Goal: Connect with others: Connect with others

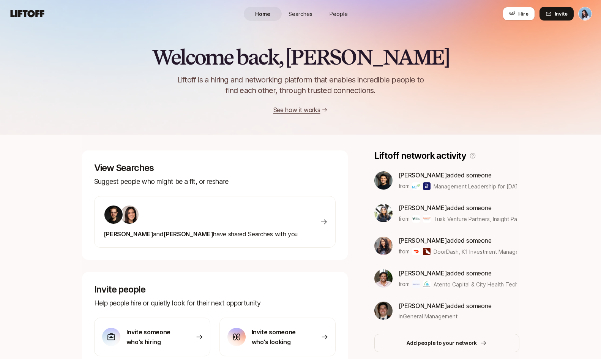
click at [337, 13] on span "People" at bounding box center [339, 14] width 18 height 8
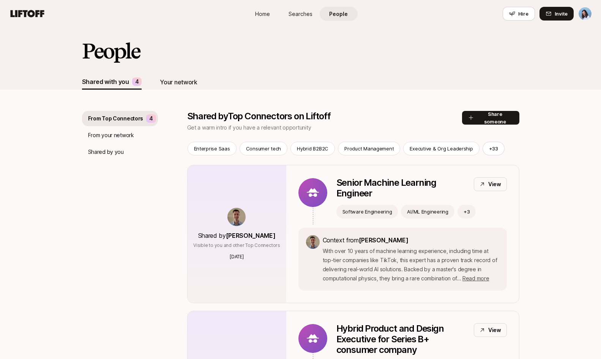
click at [176, 81] on div "Your network" at bounding box center [178, 82] width 37 height 10
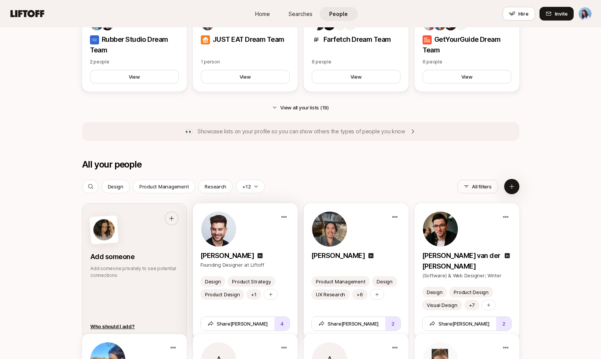
scroll to position [536, 0]
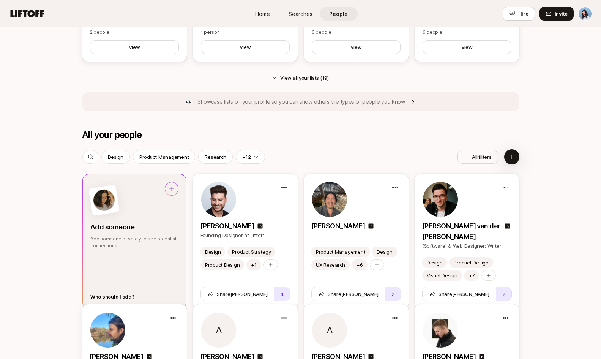
click at [171, 217] on div at bounding box center [134, 200] width 88 height 37
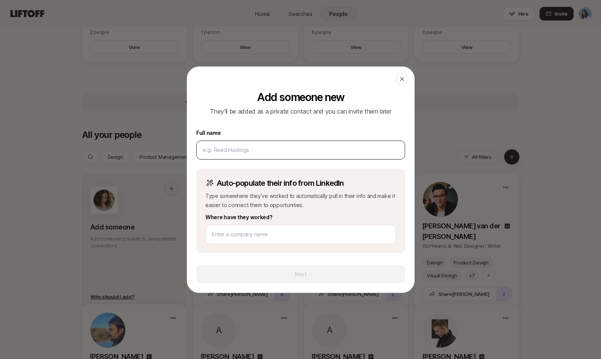
click at [253, 147] on input at bounding box center [301, 149] width 196 height 9
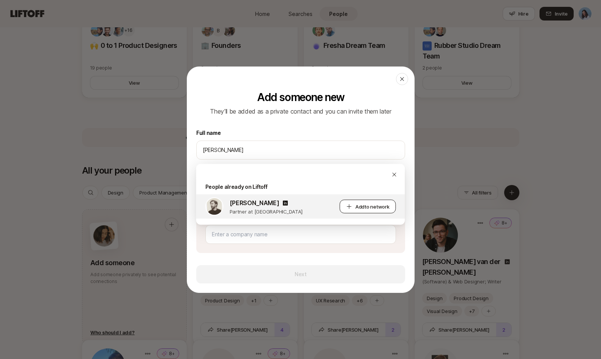
type input "[PERSON_NAME]"
click at [365, 205] on span "to network" at bounding box center [377, 207] width 25 height 6
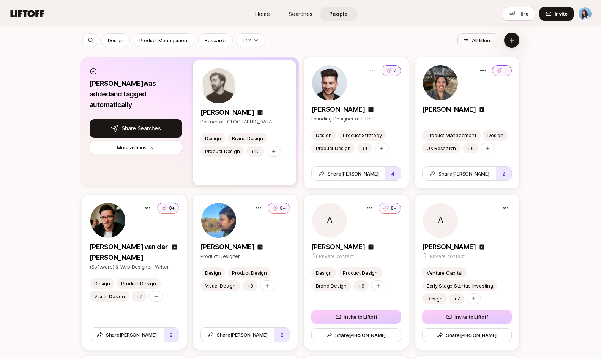
scroll to position [487, 0]
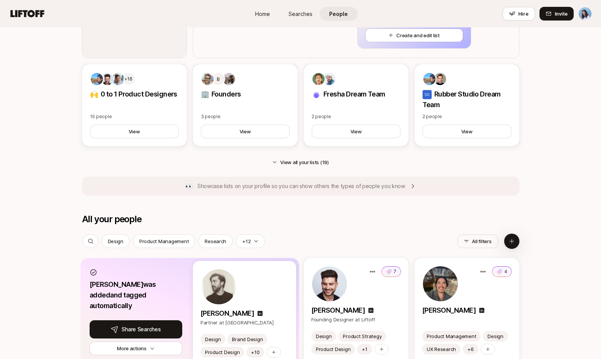
click at [365, 216] on div "All your people All filters" at bounding box center [301, 219] width 438 height 11
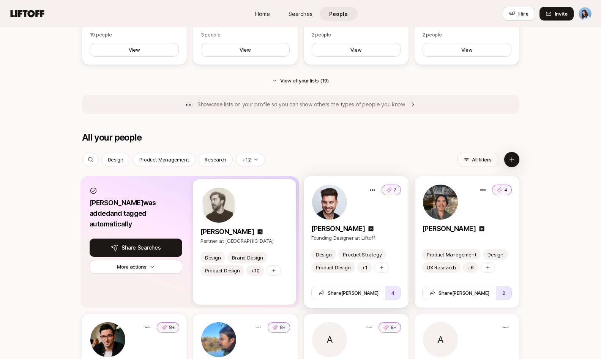
scroll to position [601, 0]
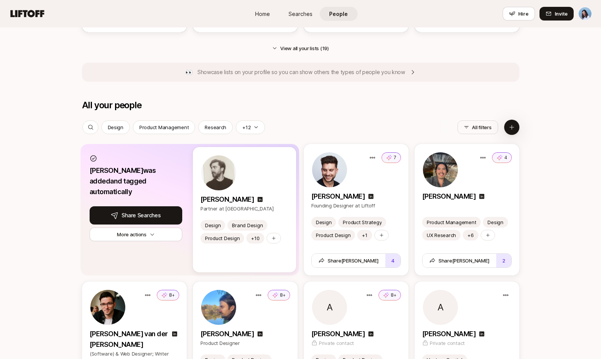
click at [216, 183] on img at bounding box center [218, 172] width 35 height 35
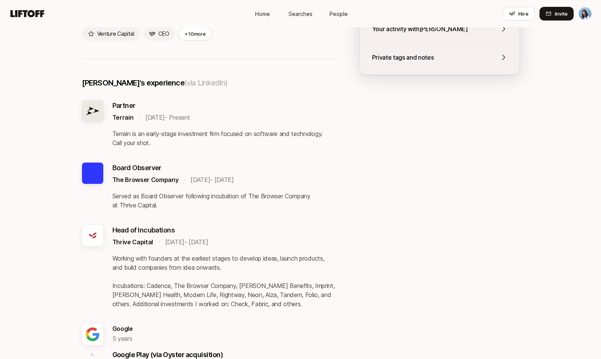
scroll to position [223, 0]
drag, startPoint x: 172, startPoint y: 195, endPoint x: 285, endPoint y: 195, distance: 112.4
click at [275, 197] on p "Served as Board Observer following incubation of The Browser Company at Thrive …" at bounding box center [223, 200] width 223 height 18
click at [286, 195] on p "Served as Board Observer following incubation of The Browser Company at Thrive …" at bounding box center [223, 200] width 223 height 18
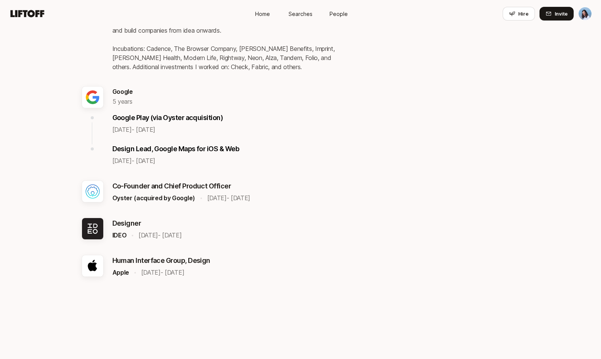
scroll to position [0, 0]
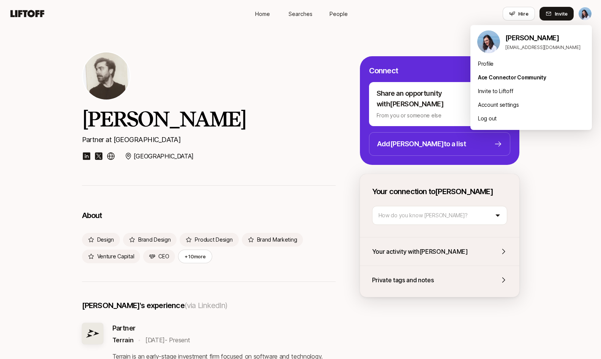
click at [586, 11] on html "Home Searches People Hire Home Searches People Hire Hire Invite [PERSON_NAME] P…" at bounding box center [300, 179] width 601 height 359
click at [492, 65] on div "Profile" at bounding box center [532, 64] width 122 height 14
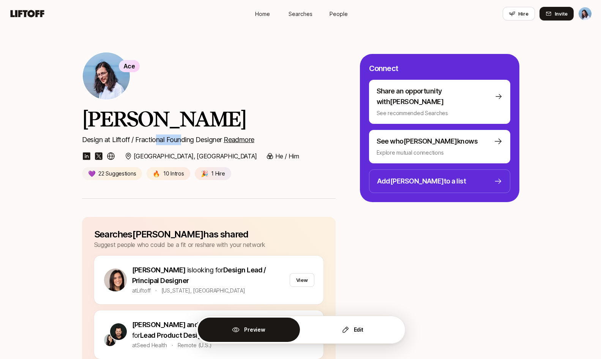
drag, startPoint x: 156, startPoint y: 140, endPoint x: 202, endPoint y: 137, distance: 46.0
click at [196, 138] on p "Design at Liftoff / Fractional Founding Designer Read more" at bounding box center [209, 139] width 254 height 11
drag, startPoint x: 203, startPoint y: 137, endPoint x: 224, endPoint y: 136, distance: 20.9
click at [203, 137] on p "Design at Liftoff / Fractional Founding Designer Read more" at bounding box center [209, 139] width 254 height 11
click at [251, 137] on u "Read more" at bounding box center [239, 140] width 31 height 8
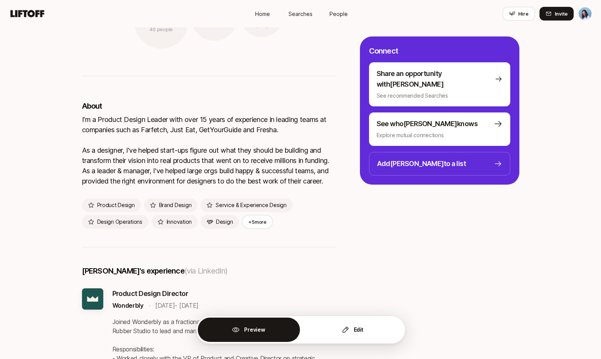
scroll to position [1061, 0]
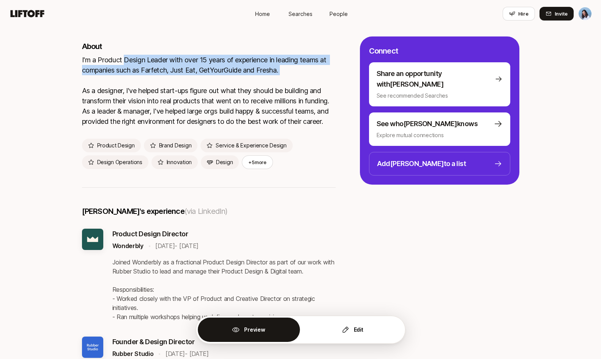
drag, startPoint x: 128, startPoint y: 52, endPoint x: 284, endPoint y: 77, distance: 157.4
click at [281, 76] on div "I'm a Product Design Leader with over 15 years of experience in leading teams a…" at bounding box center [209, 91] width 254 height 72
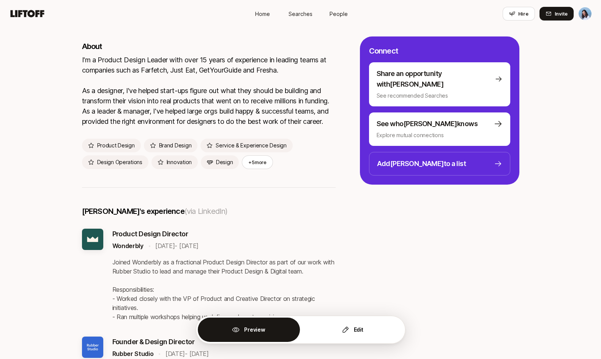
click at [284, 78] on div "I'm a Product Design Leader with over 15 years of experience in leading teams a…" at bounding box center [209, 91] width 254 height 72
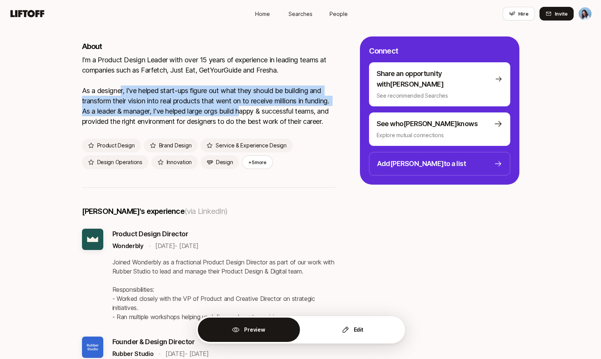
drag, startPoint x: 171, startPoint y: 82, endPoint x: 275, endPoint y: 104, distance: 106.7
click at [275, 104] on div "I'm a Product Design Leader with over 15 years of experience in leading teams a…" at bounding box center [209, 91] width 254 height 72
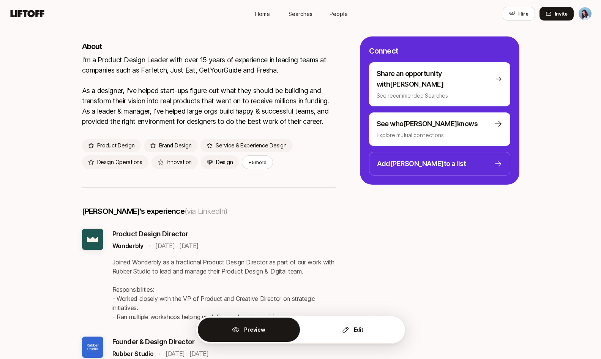
click at [278, 104] on div "I'm a Product Design Leader with over 15 years of experience in leading teams a…" at bounding box center [209, 91] width 254 height 72
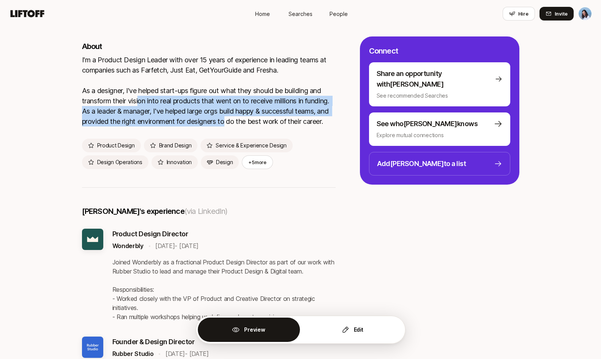
drag, startPoint x: 172, startPoint y: 98, endPoint x: 278, endPoint y: 115, distance: 107.0
click at [269, 114] on div "I'm a Product Design Leader with over 15 years of experience in leading teams a…" at bounding box center [209, 91] width 254 height 72
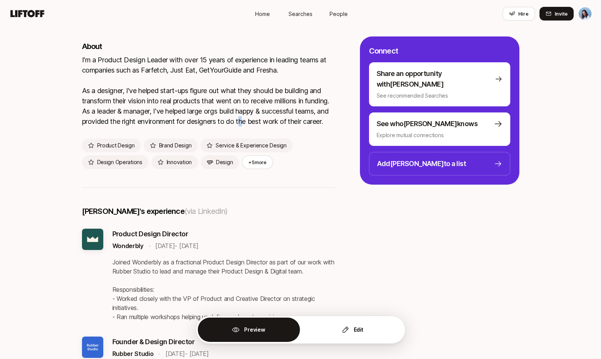
click at [281, 115] on div "I'm a Product Design Leader with over 15 years of experience in leading teams a…" at bounding box center [209, 91] width 254 height 72
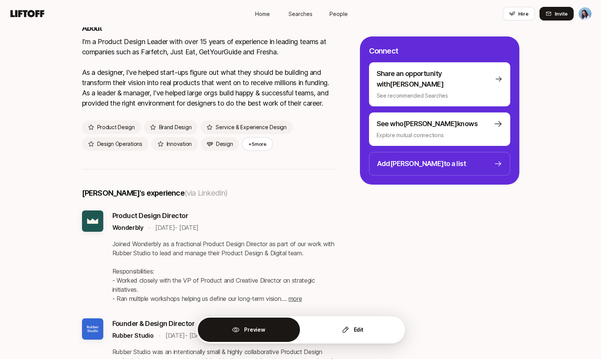
click at [372, 232] on div "Searches [PERSON_NAME] has shared Suggest people who could be a fit or reshare …" at bounding box center [301, 185] width 438 height 2133
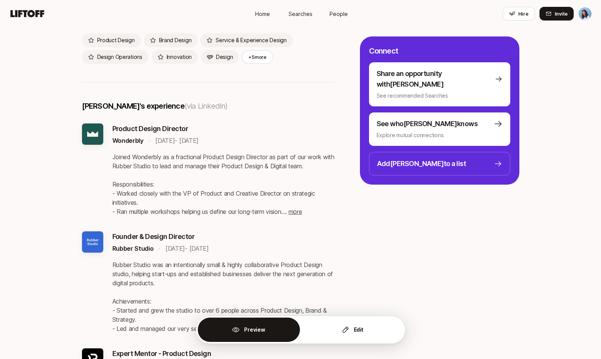
scroll to position [1166, 0]
click at [284, 113] on div "[PERSON_NAME] 's experience (via LinkedIn)" at bounding box center [209, 112] width 254 height 23
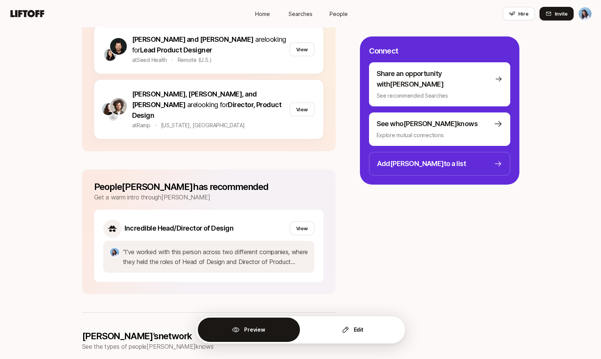
scroll to position [394, 0]
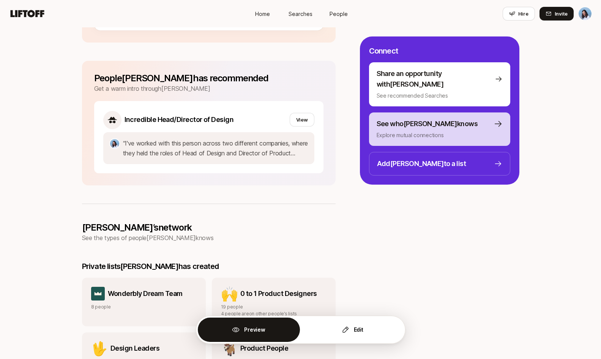
click at [430, 119] on p "See who [PERSON_NAME] knows" at bounding box center [427, 124] width 101 height 11
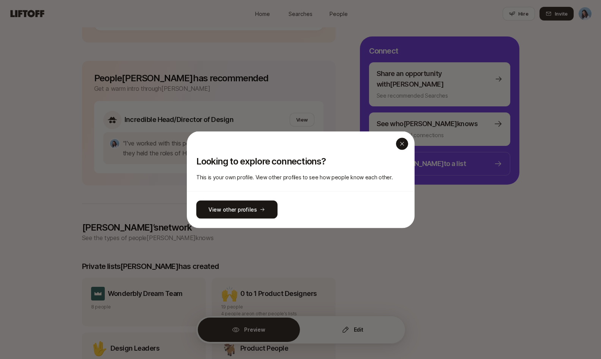
click at [400, 142] on icon "button" at bounding box center [402, 144] width 4 height 4
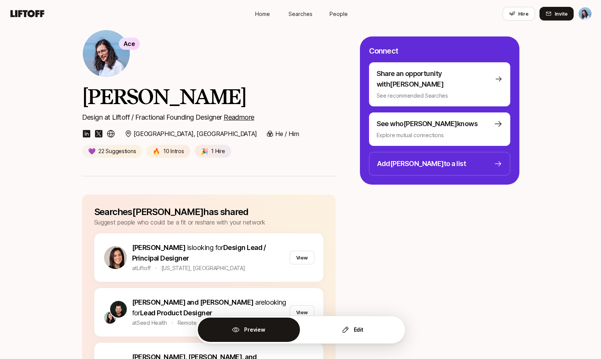
scroll to position [0, 0]
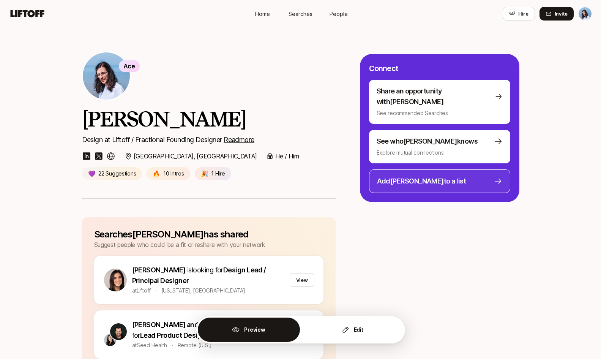
click at [412, 176] on p "Add [PERSON_NAME] to a list" at bounding box center [421, 181] width 89 height 11
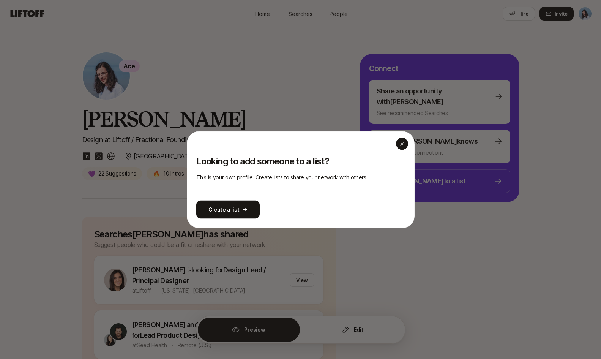
click at [400, 142] on icon "button" at bounding box center [402, 144] width 6 height 6
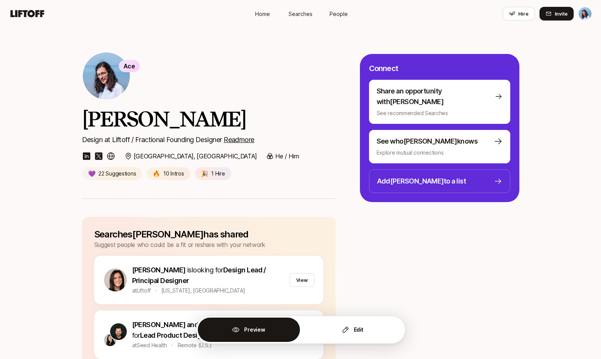
click at [316, 104] on div "Ace Dan Tase Design at Liftoff / Fractional Founding Designer Read more Malmo, …" at bounding box center [209, 116] width 254 height 128
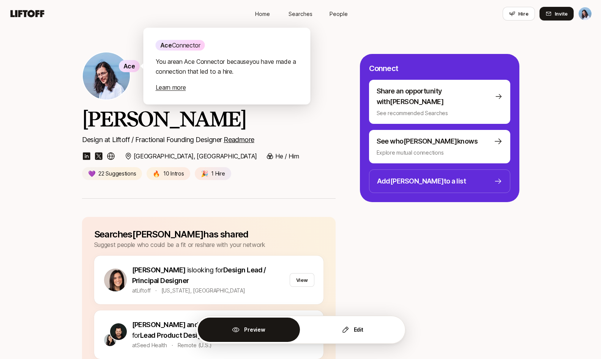
click at [167, 90] on link "Learn more" at bounding box center [171, 88] width 30 height 8
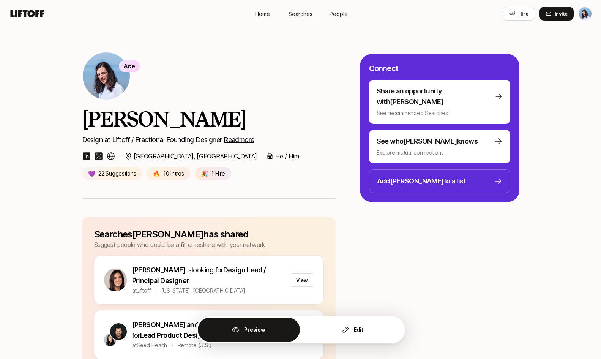
click at [295, 13] on span "Searches" at bounding box center [301, 14] width 24 height 8
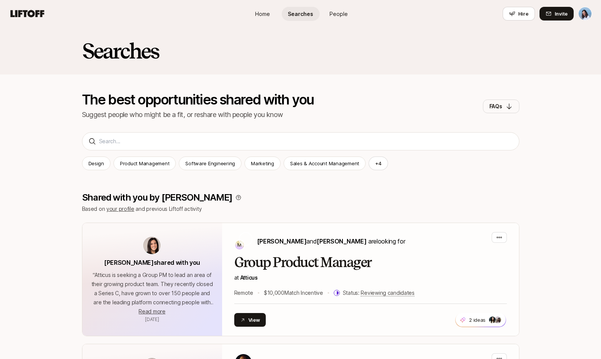
click at [340, 10] on span "People" at bounding box center [339, 14] width 18 height 8
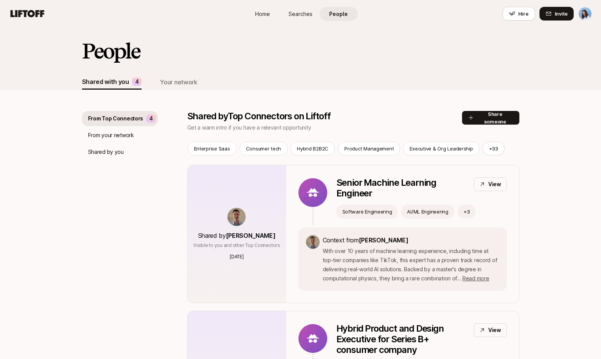
click at [165, 72] on div "People" at bounding box center [301, 57] width 438 height 35
click at [167, 76] on div "Your network" at bounding box center [178, 81] width 37 height 15
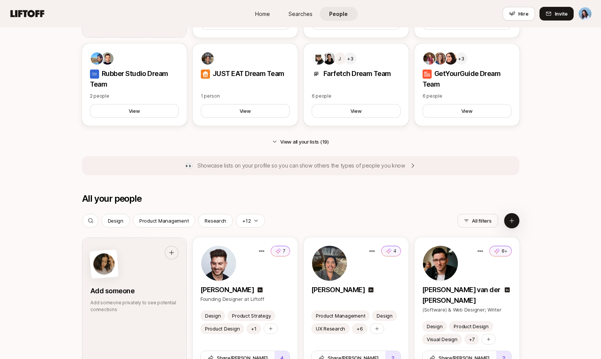
scroll to position [614, 0]
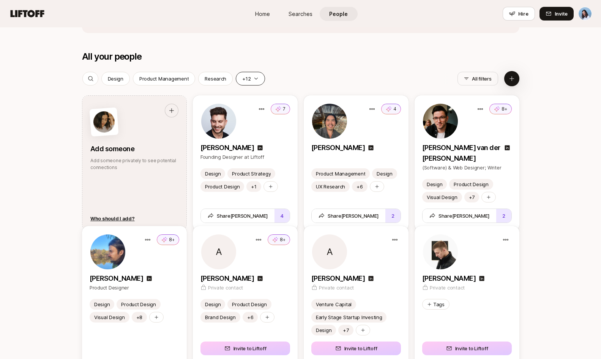
click at [254, 80] on icon "button" at bounding box center [256, 78] width 5 height 5
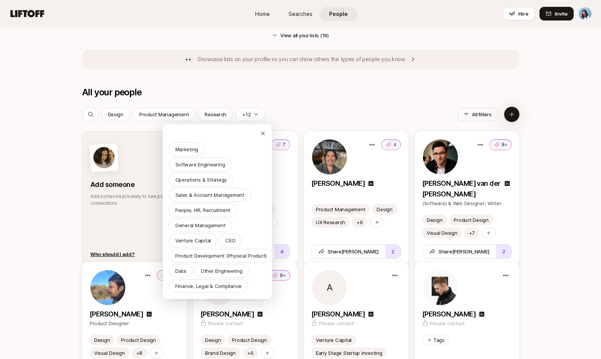
click at [313, 97] on div "All your people All filters" at bounding box center [301, 92] width 438 height 11
